Goal: Information Seeking & Learning: Learn about a topic

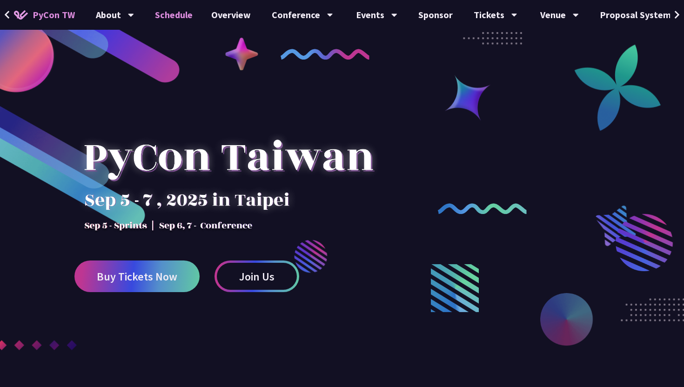
click at [172, 14] on link "Schedule" at bounding box center [174, 15] width 56 height 30
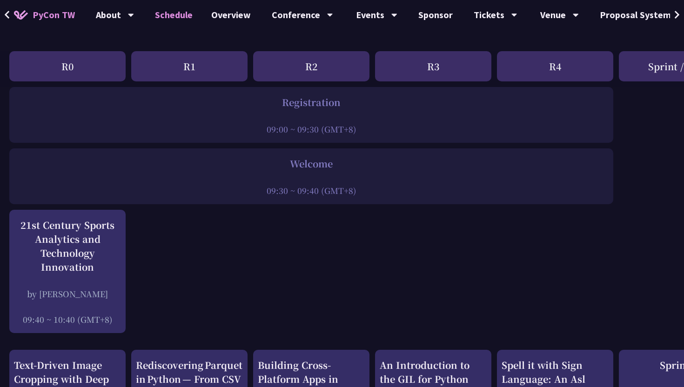
scroll to position [243, 0]
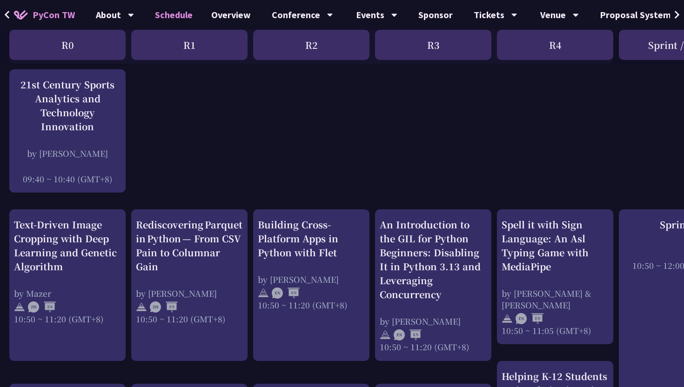
click at [190, 273] on div "Rediscovering Parquet in Python — From CSV Pain to Columnar Gain by Josix 10:50…" at bounding box center [189, 271] width 107 height 107
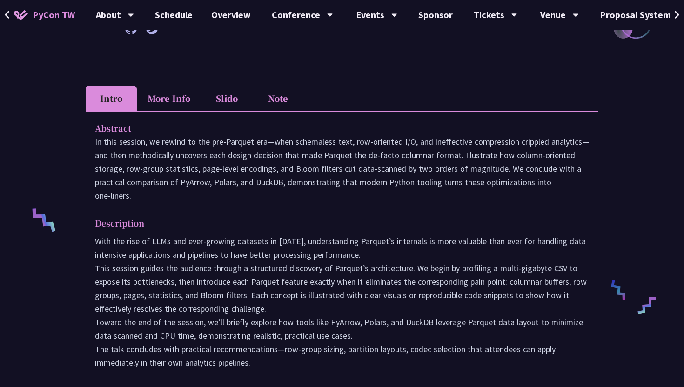
scroll to position [254, 0]
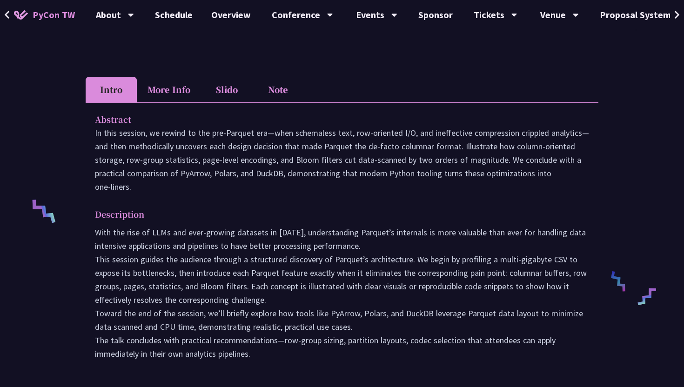
click at [178, 90] on li "More Info" at bounding box center [169, 90] width 64 height 26
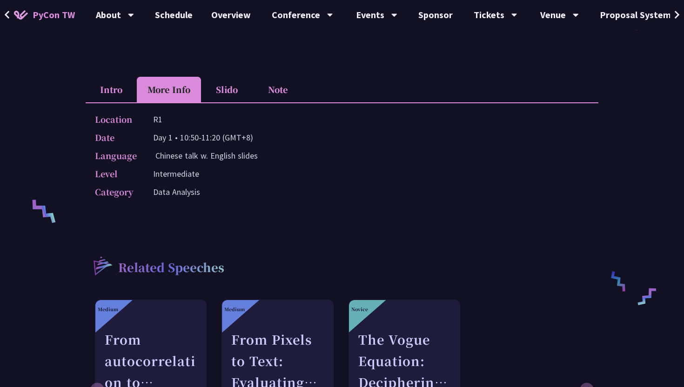
click at [122, 92] on li "Intro" at bounding box center [111, 90] width 51 height 26
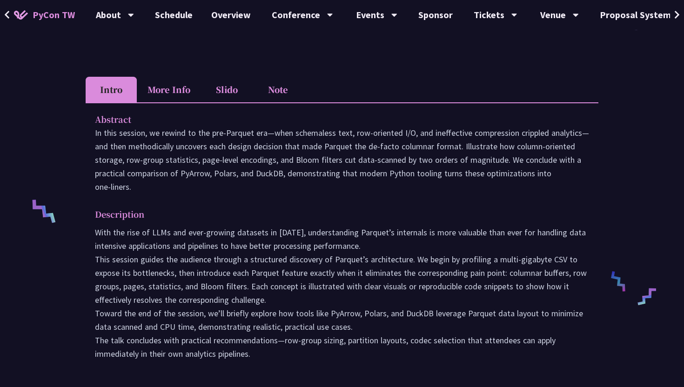
click at [243, 95] on li "Slido" at bounding box center [226, 90] width 51 height 26
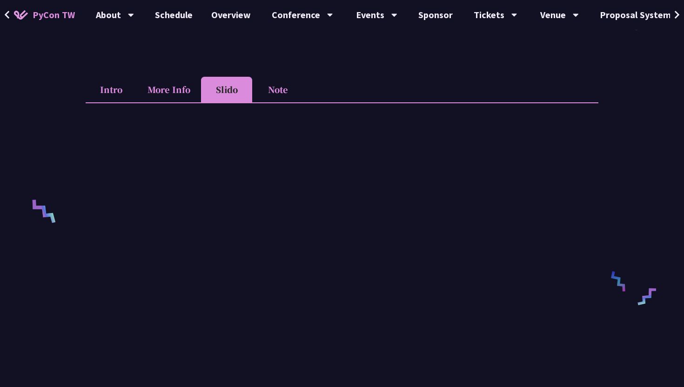
click at [271, 92] on li "Note" at bounding box center [277, 90] width 51 height 26
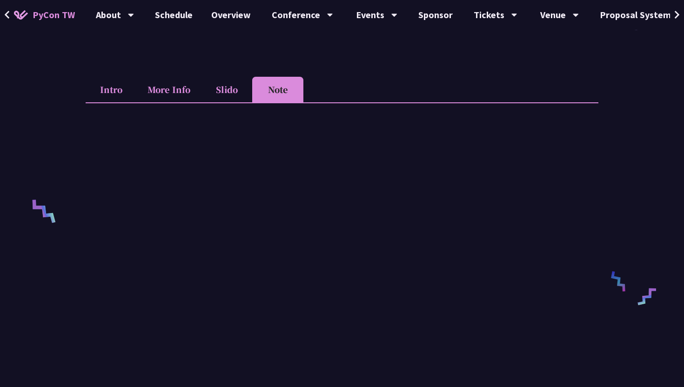
click at [121, 87] on li "Intro" at bounding box center [111, 90] width 51 height 26
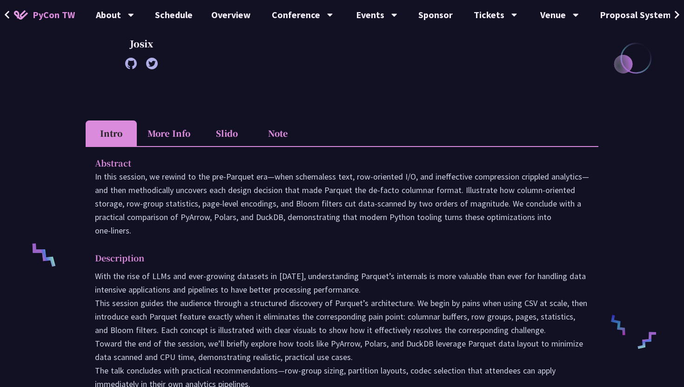
scroll to position [91, 0]
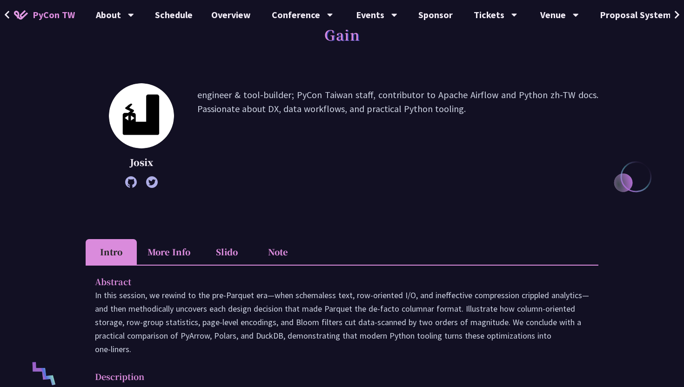
click at [176, 256] on li "More Info" at bounding box center [169, 252] width 64 height 26
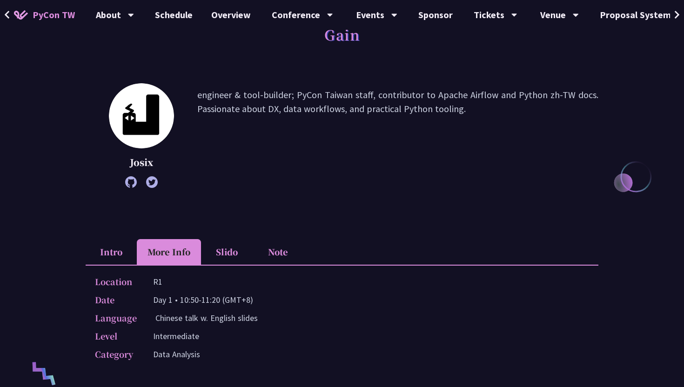
click at [115, 257] on li "Intro" at bounding box center [111, 252] width 51 height 26
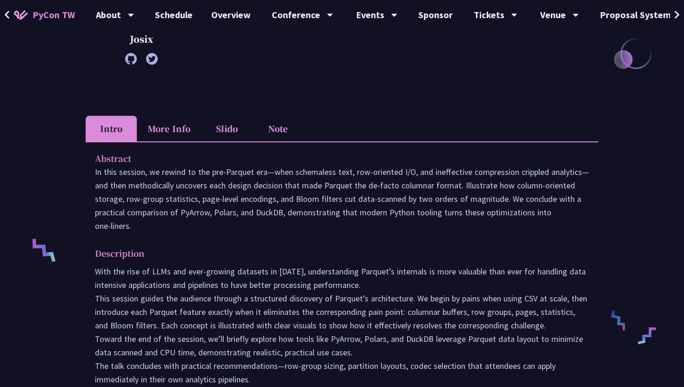
scroll to position [124, 0]
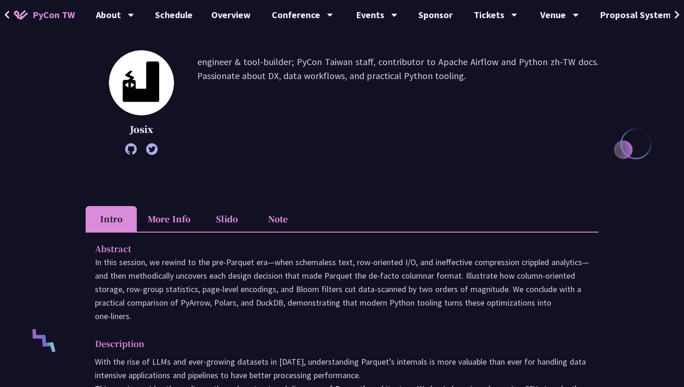
click at [181, 31] on div "Rediscovering Parquet in Python — From CSV Pain to Columnar Gain" at bounding box center [342, 3] width 513 height 68
click at [176, 16] on link "Schedule" at bounding box center [174, 15] width 56 height 30
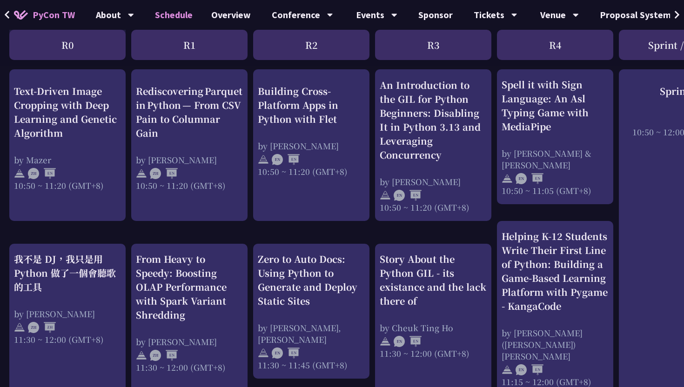
scroll to position [264, 0]
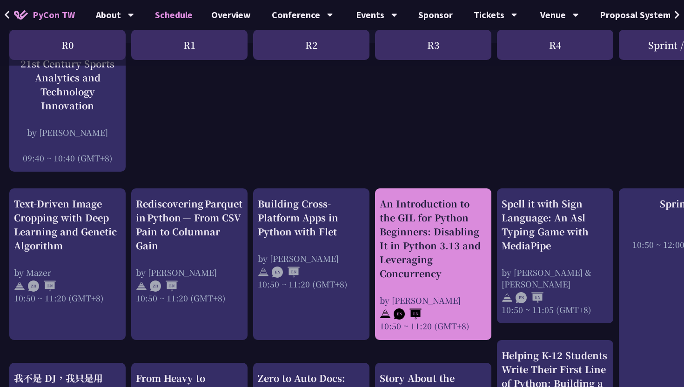
click at [407, 243] on div "An Introduction to the GIL for Python Beginners: Disabling It in Python 3.13 an…" at bounding box center [433, 239] width 107 height 84
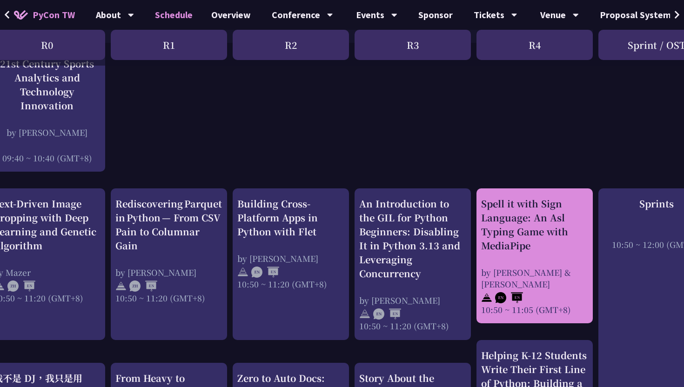
scroll to position [264, 21]
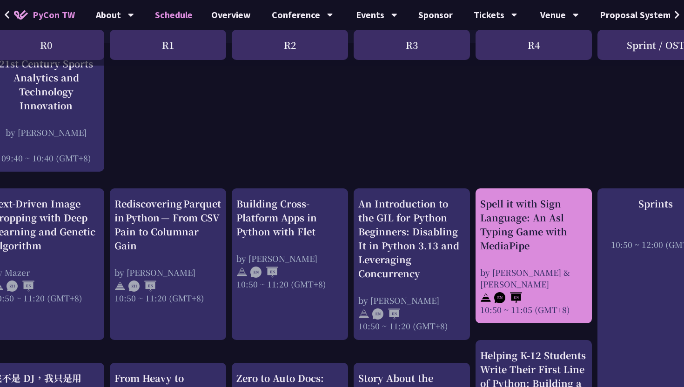
click at [549, 249] on div "Spell it with Sign Language: An Asl Typing Game with MediaPipe" at bounding box center [534, 225] width 107 height 56
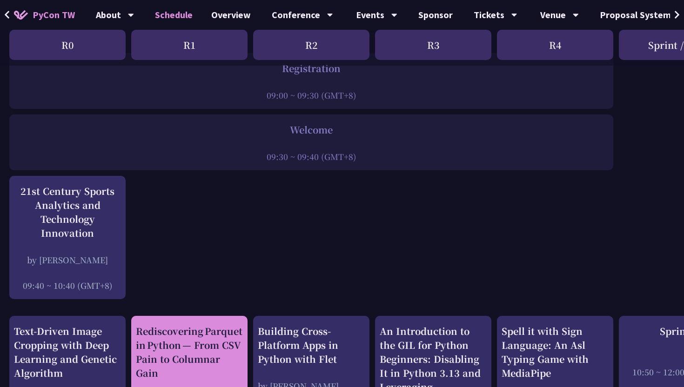
scroll to position [129, 0]
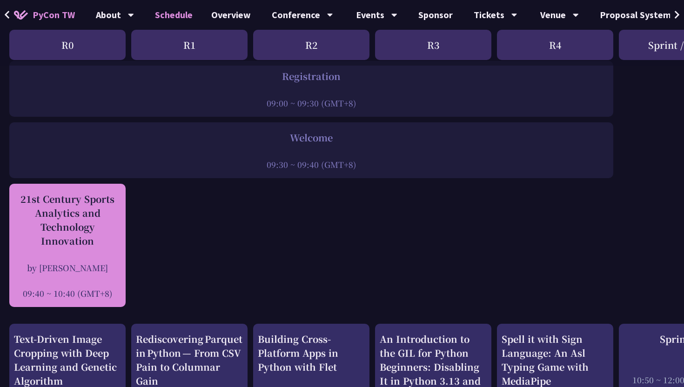
click at [108, 216] on div "21st Century Sports Analytics and Technology Innovation" at bounding box center [67, 220] width 107 height 56
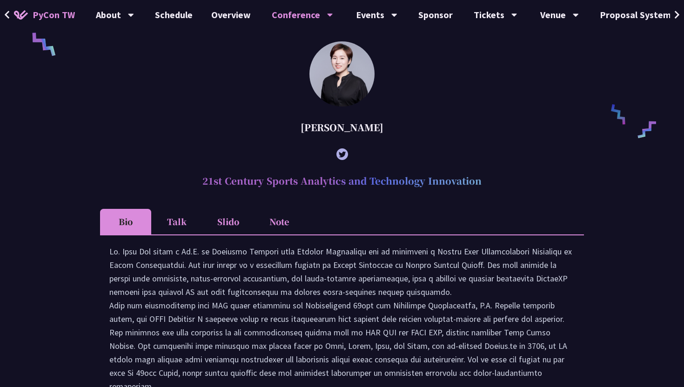
scroll to position [676, 0]
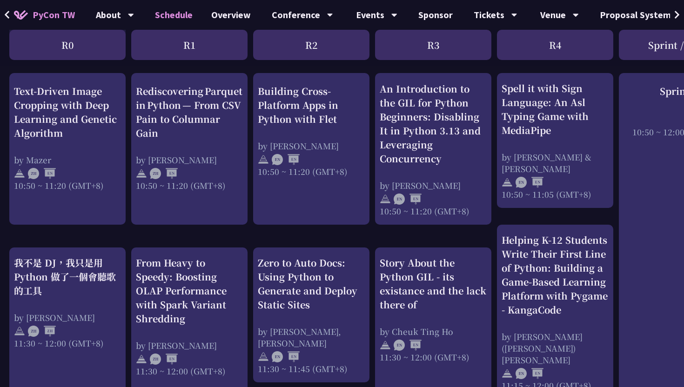
scroll to position [474, 0]
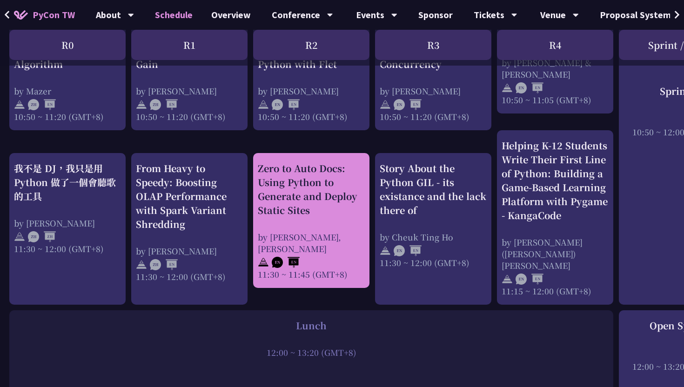
click at [314, 238] on div "by Daniel Gau, Tiffany Gau" at bounding box center [311, 242] width 107 height 23
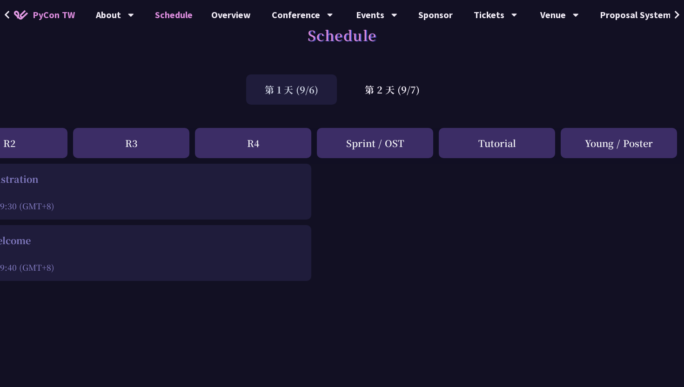
scroll to position [0, 302]
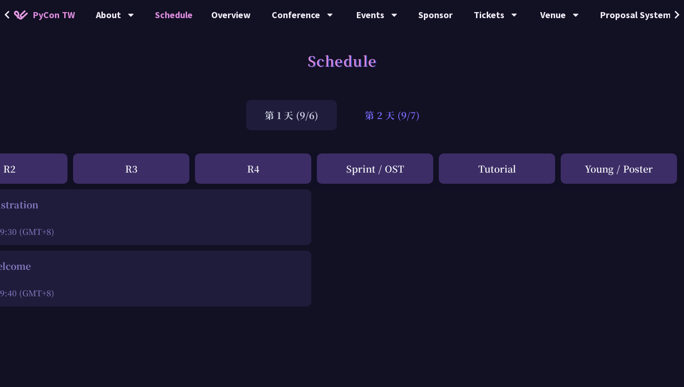
click at [385, 114] on div "第 2 天 (9/7)" at bounding box center [392, 115] width 92 height 30
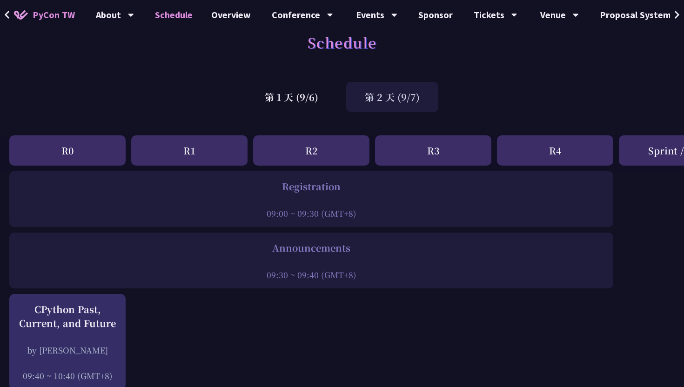
scroll to position [0, 0]
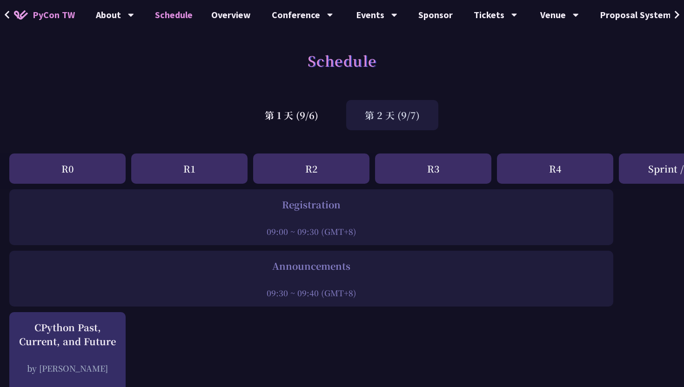
click at [304, 131] on div "第 1 天 (9/6) 第 2 天 (9/7)" at bounding box center [342, 115] width 684 height 40
click at [301, 121] on div "第 1 天 (9/6)" at bounding box center [291, 115] width 91 height 30
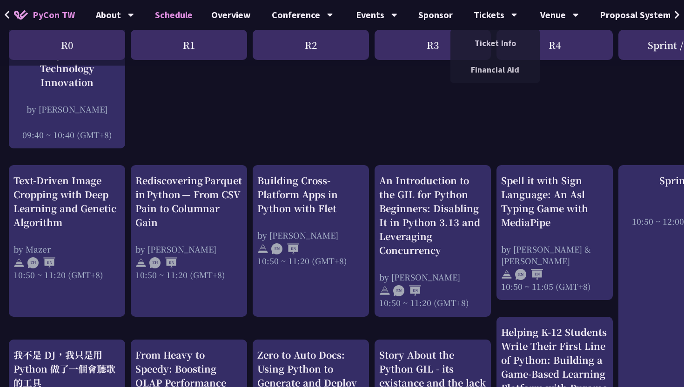
scroll to position [287, 1]
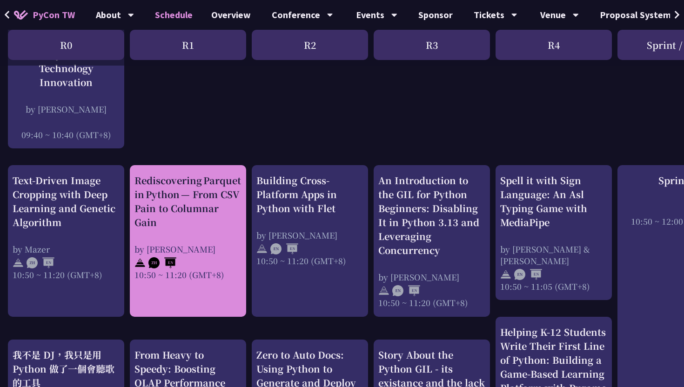
click at [211, 224] on div "Rediscovering Parquet in Python — From CSV Pain to Columnar Gain" at bounding box center [188, 202] width 107 height 56
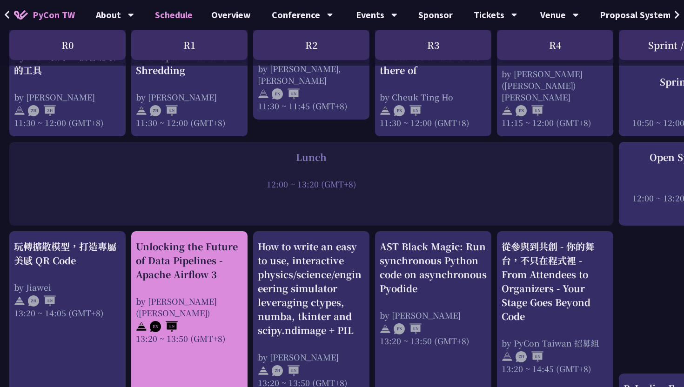
scroll to position [665, 0]
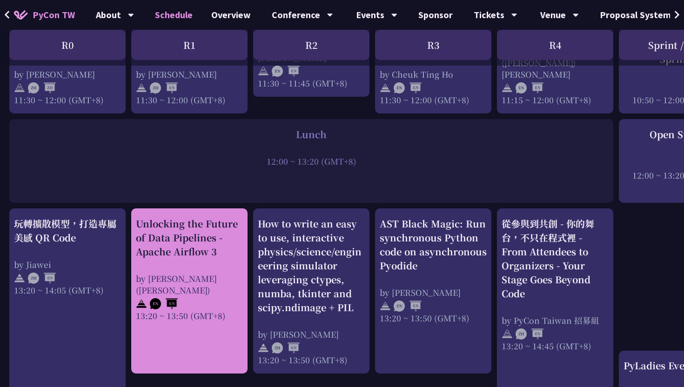
click at [189, 273] on div "by 李唯 (Wei Lee)" at bounding box center [189, 284] width 107 height 23
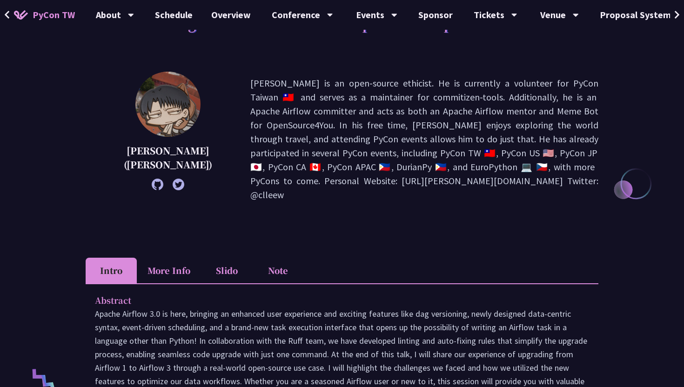
scroll to position [83, 0]
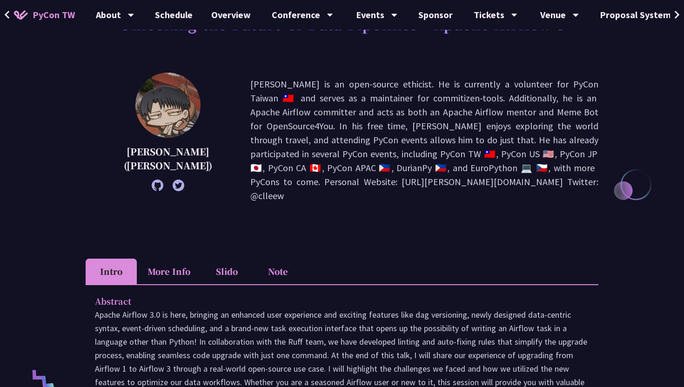
click at [346, 213] on div "李唯 (Wei Lee) Wei Lee is an open-source ethicist. He is currently a volunteer fo…" at bounding box center [342, 154] width 513 height 163
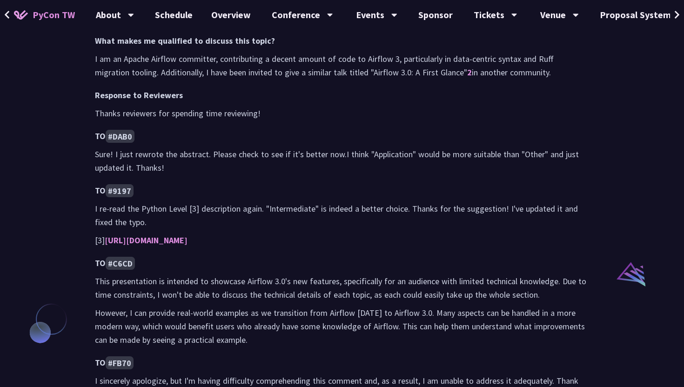
scroll to position [792, 0]
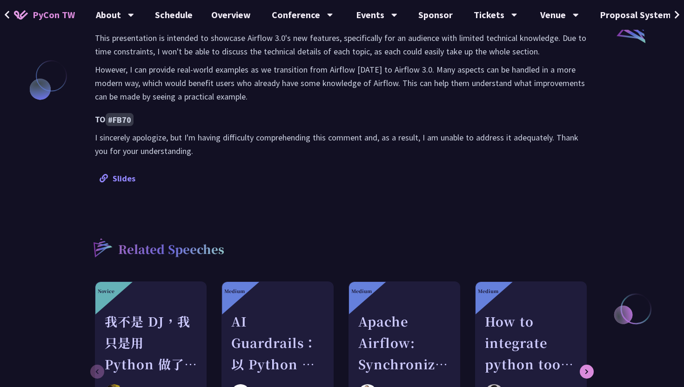
click at [131, 173] on link "Slides" at bounding box center [118, 178] width 36 height 11
